Goal: Browse casually: Explore the website without a specific task or goal

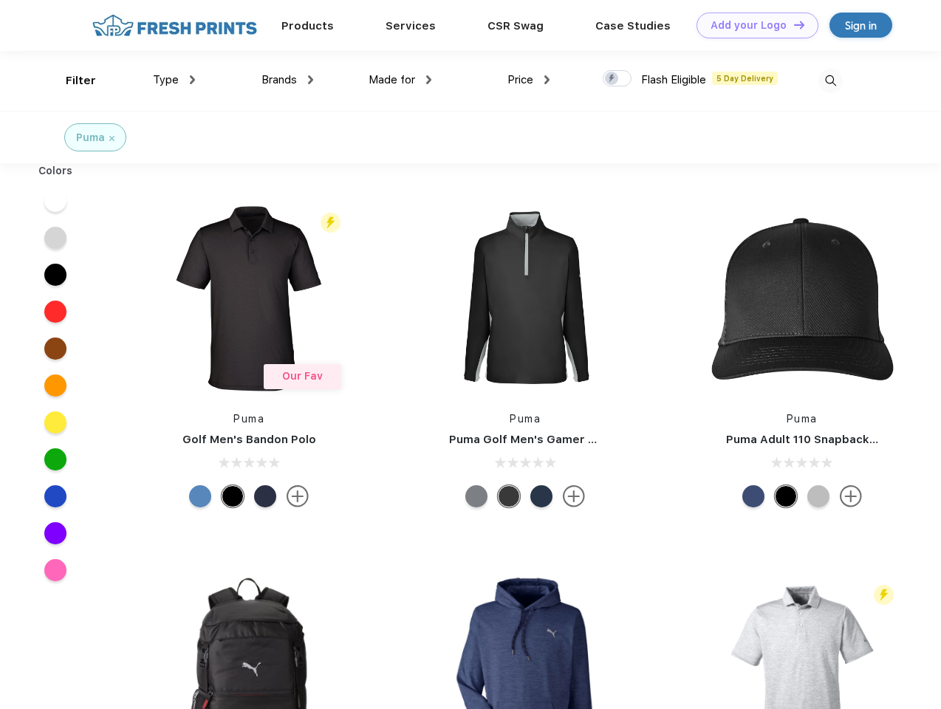
click at [752, 25] on link "Add your Logo Design Tool" at bounding box center [757, 26] width 122 height 26
click at [0, 0] on div "Design Tool" at bounding box center [0, 0] width 0 height 0
click at [792, 24] on link "Add your Logo Design Tool" at bounding box center [757, 26] width 122 height 26
click at [71, 81] on div "Filter" at bounding box center [81, 80] width 30 height 17
click at [174, 80] on span "Type" at bounding box center [166, 79] width 26 height 13
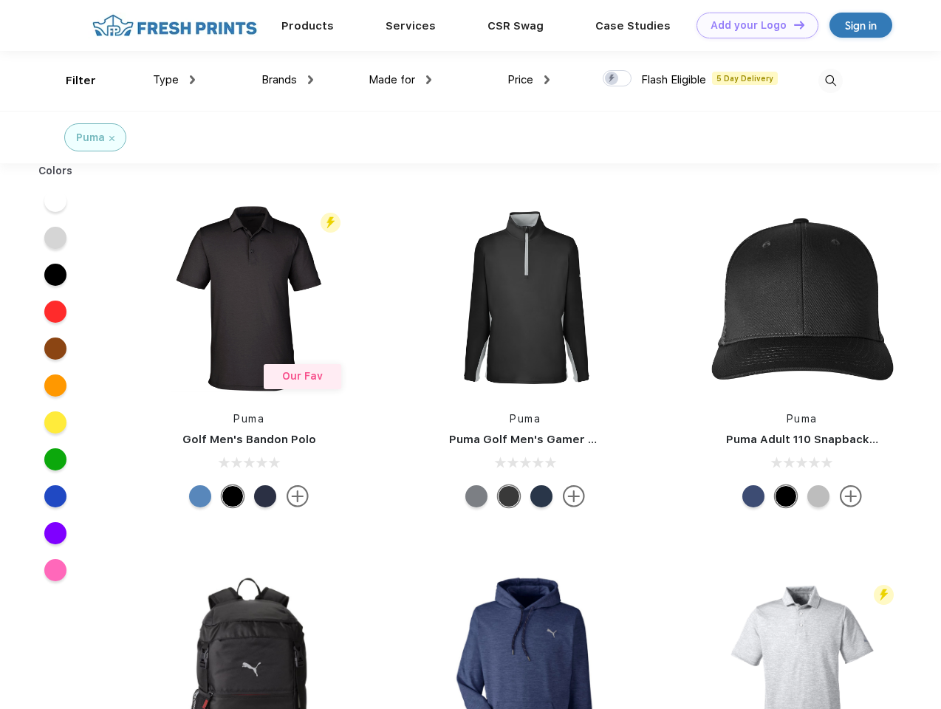
click at [287, 80] on span "Brands" at bounding box center [278, 79] width 35 height 13
click at [400, 80] on span "Made for" at bounding box center [392, 79] width 47 height 13
click at [529, 80] on span "Price" at bounding box center [520, 79] width 26 height 13
click at [617, 79] on div at bounding box center [617, 78] width 29 height 16
click at [612, 79] on input "checkbox" at bounding box center [608, 74] width 10 height 10
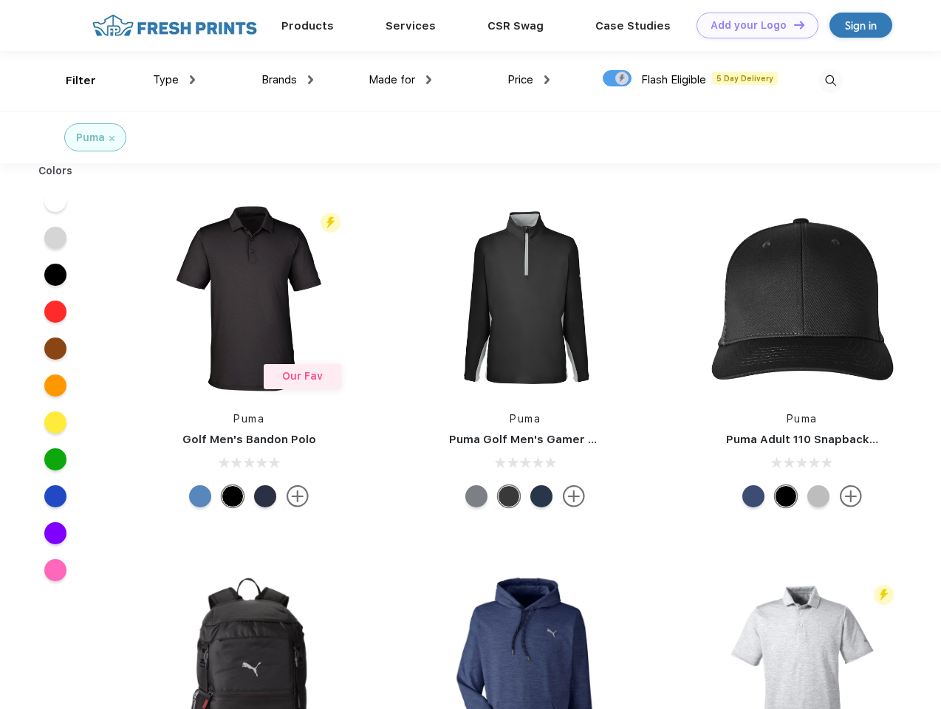
click at [830, 81] on img at bounding box center [830, 81] width 24 height 24
